Goal: Complete application form

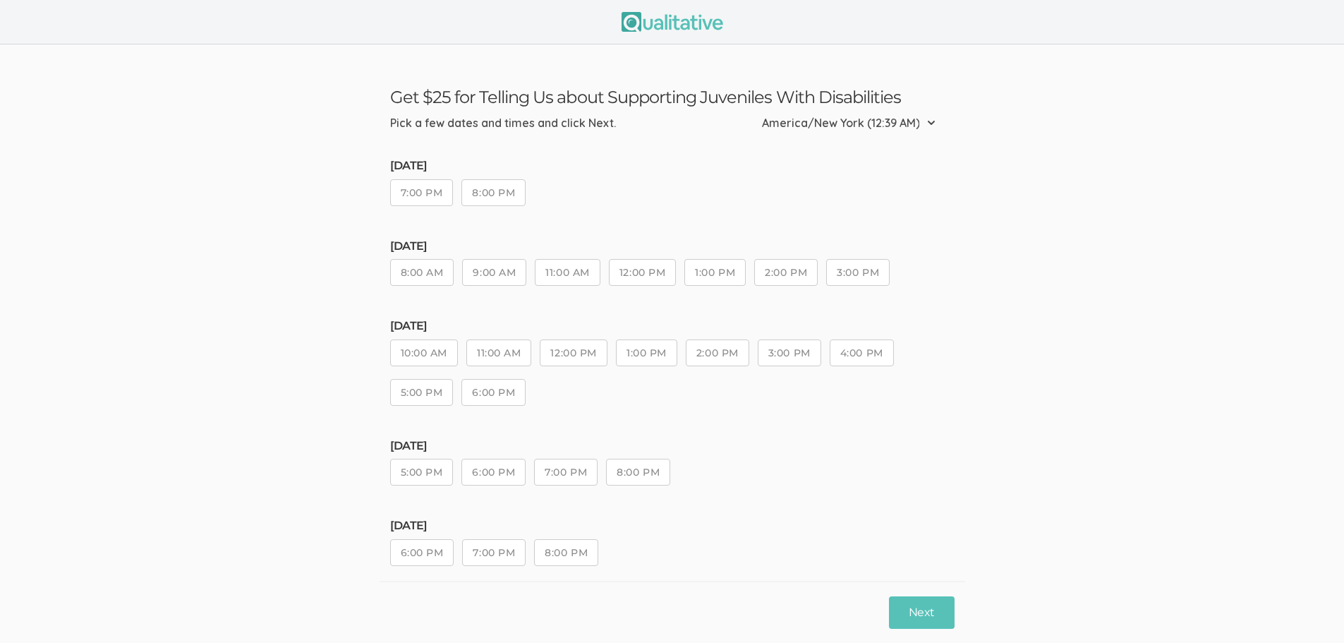
click at [486, 193] on button "8:00 PM" at bounding box center [494, 192] width 64 height 27
click at [934, 614] on button "Next" at bounding box center [921, 612] width 65 height 33
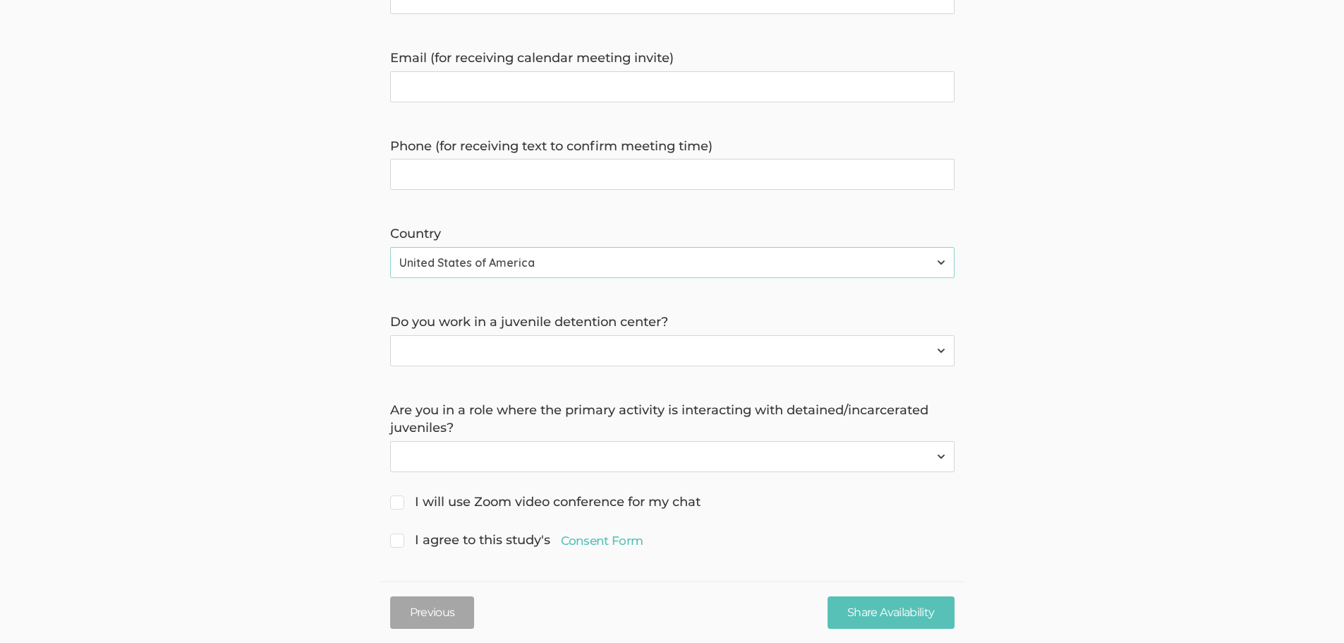
scroll to position [402, 0]
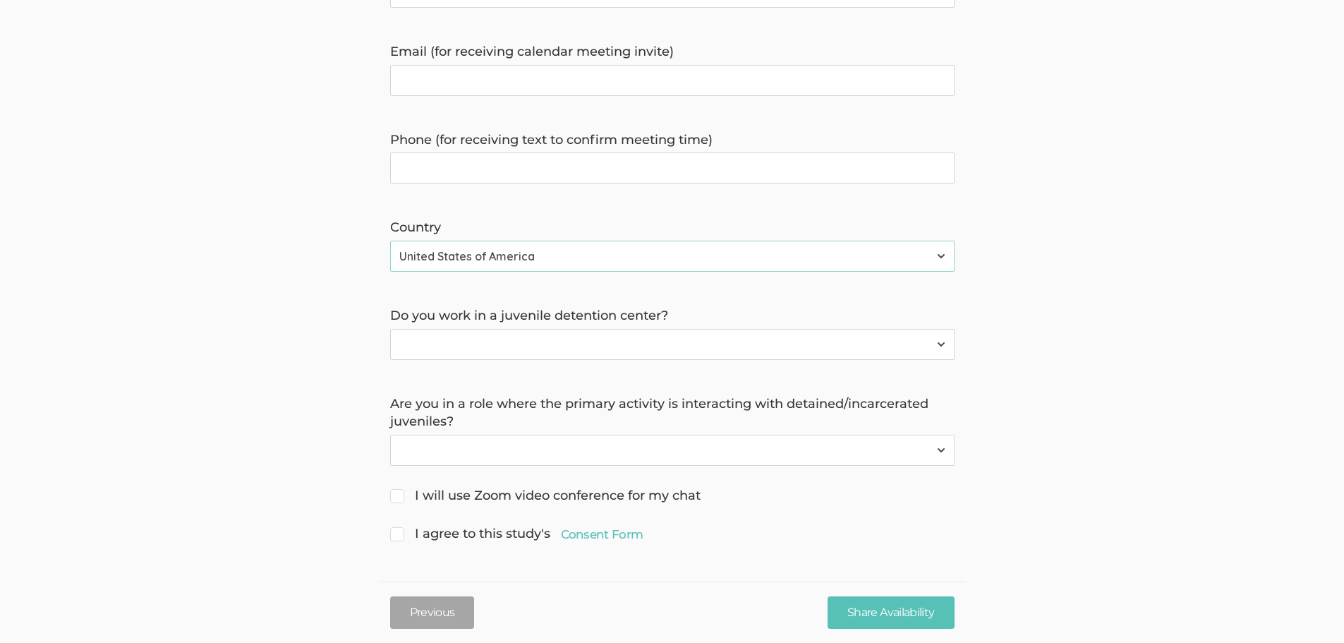
click at [596, 347] on select "Yes No" at bounding box center [672, 344] width 565 height 31
select select "1"
click at [390, 329] on select "Yes No" at bounding box center [672, 344] width 565 height 31
click at [562, 443] on select "Yes No" at bounding box center [672, 450] width 565 height 31
select select "1"
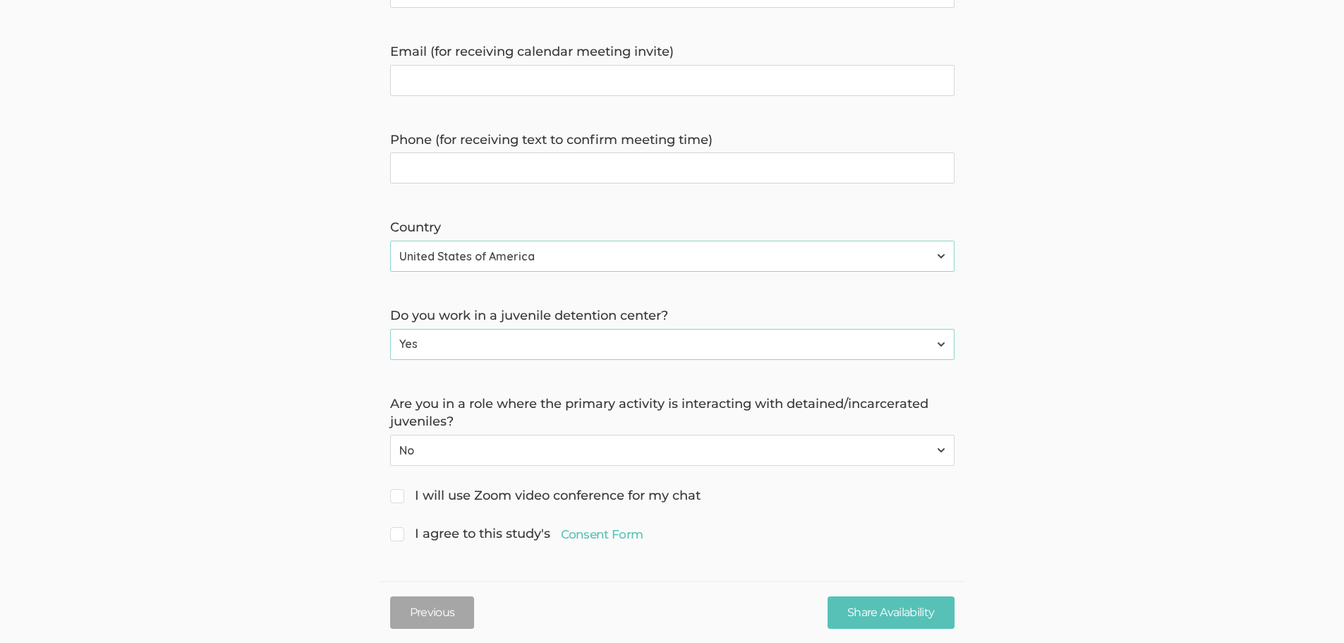
click at [390, 435] on select "Yes No" at bounding box center [672, 450] width 565 height 31
click at [519, 499] on span "I will use Zoom video conference for my chat" at bounding box center [545, 496] width 311 height 18
click at [399, 499] on input "I will use Zoom video conference for my chat" at bounding box center [394, 494] width 9 height 9
checkbox input "true"
click at [500, 530] on span "I agree to this study's Consent Form" at bounding box center [516, 534] width 253 height 18
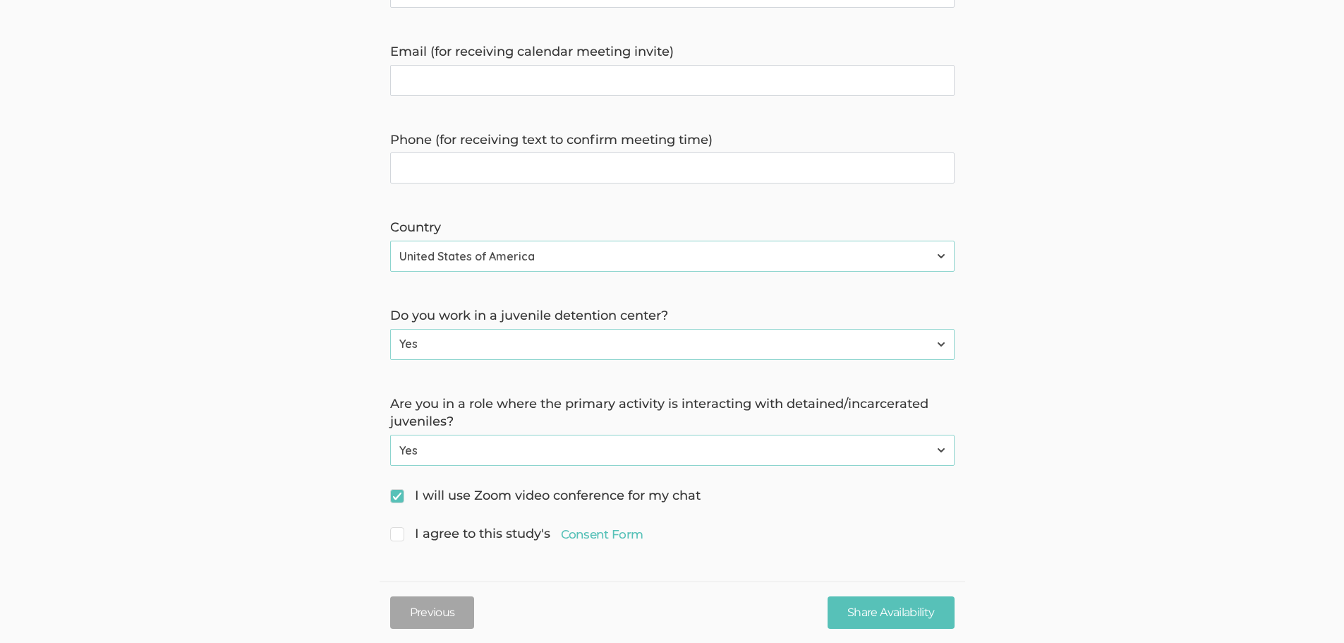
click at [399, 530] on input "I agree to this study's Consent Form" at bounding box center [394, 532] width 9 height 9
checkbox input "true"
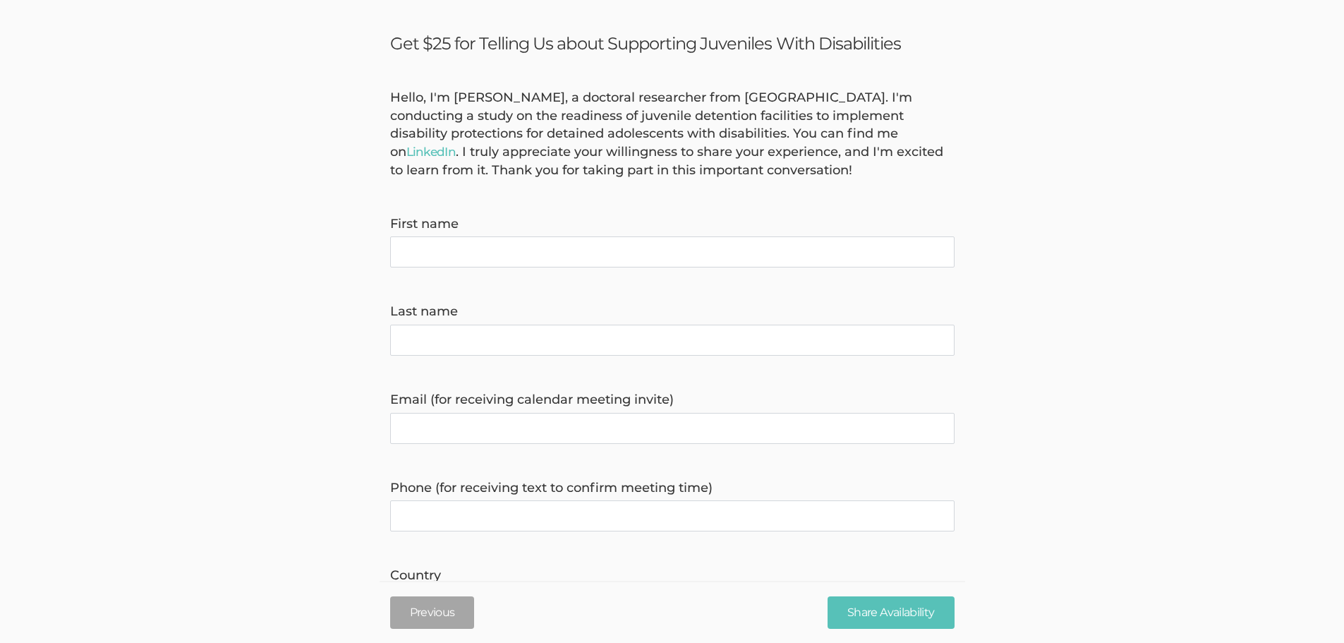
scroll to position [0, 0]
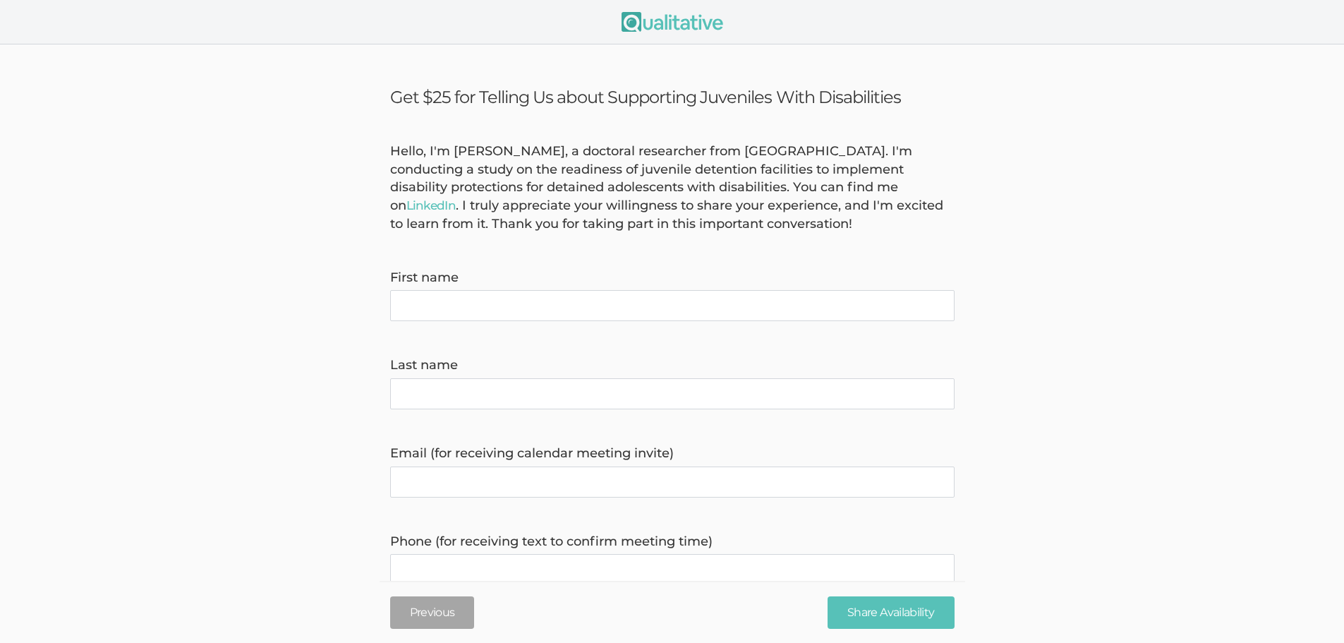
click at [427, 351] on form "Hello, I'm [PERSON_NAME], a doctoral researcher from [GEOGRAPHIC_DATA]. I'm con…" at bounding box center [672, 545] width 1344 height 804
click at [427, 311] on name "First name" at bounding box center [672, 305] width 565 height 31
type name "[PERSON_NAME]"
type invite\) "[EMAIL_ADDRESS][DOMAIN_NAME]"
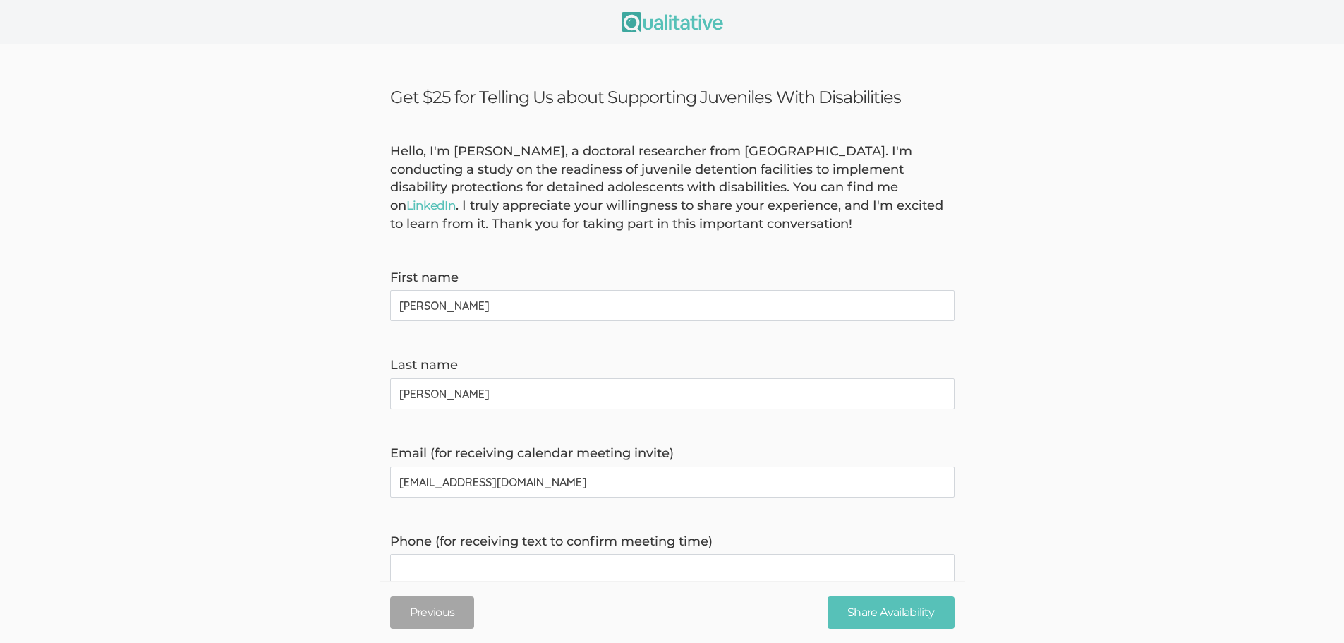
type time\) "2014718497"
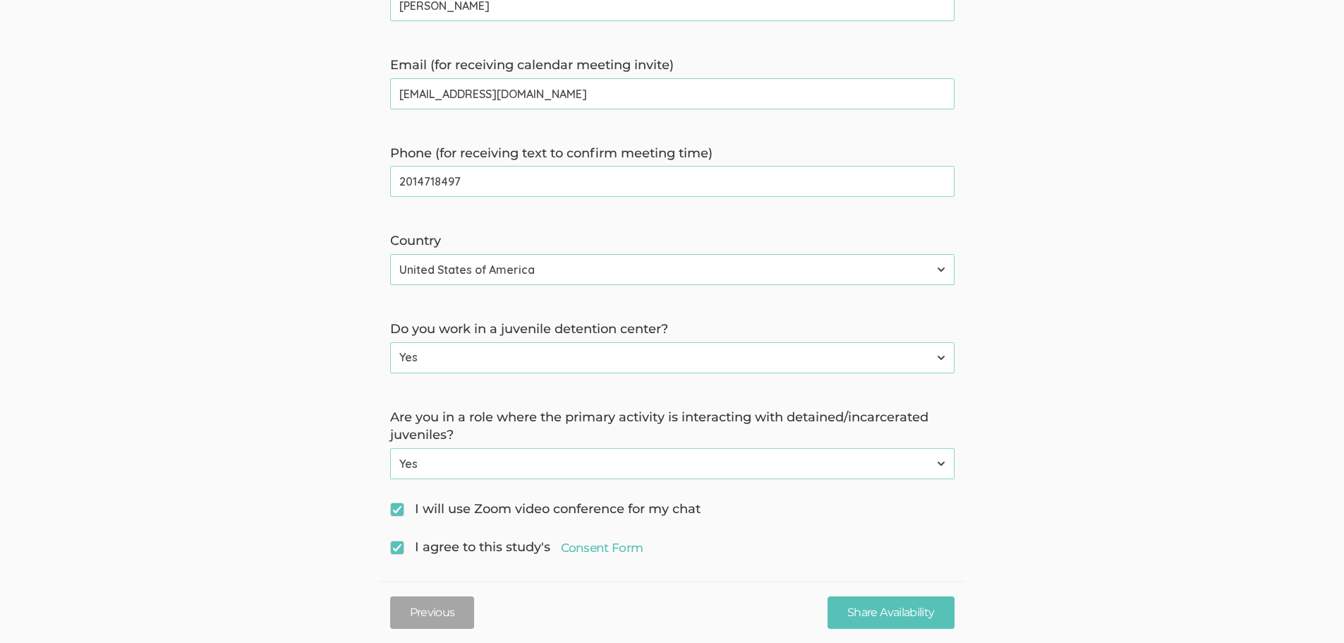
scroll to position [402, 0]
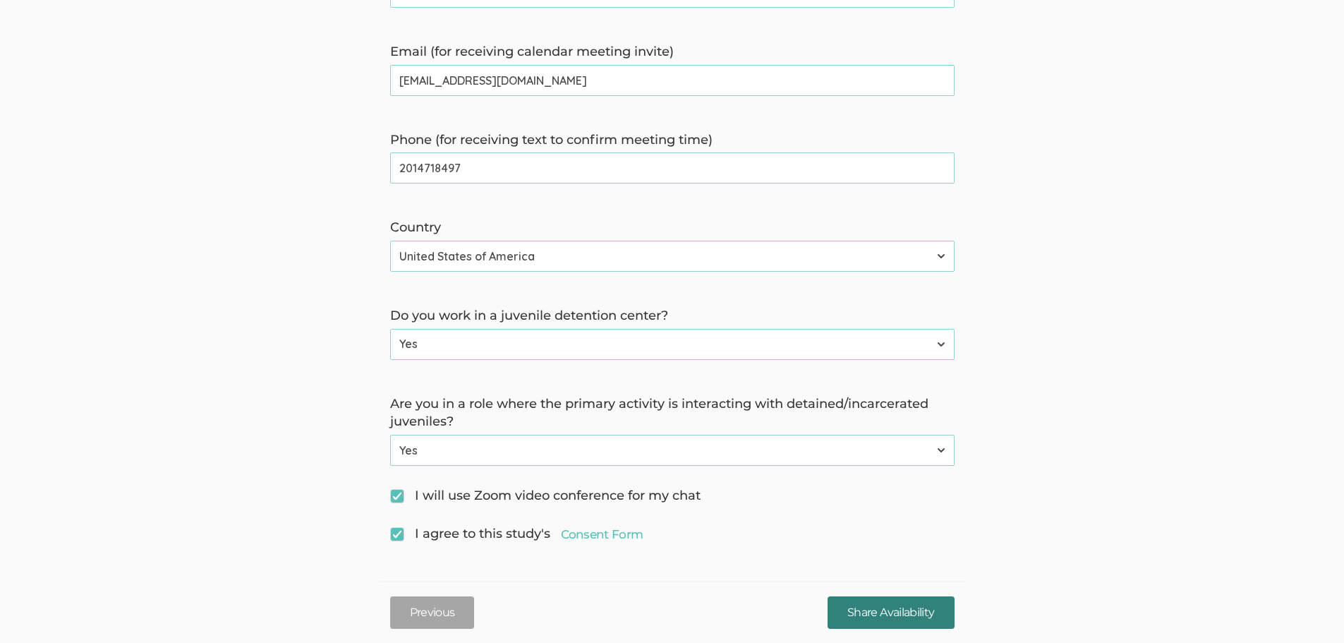
click at [877, 609] on input "Share Availability" at bounding box center [891, 612] width 126 height 33
